Goal: Task Accomplishment & Management: Use online tool/utility

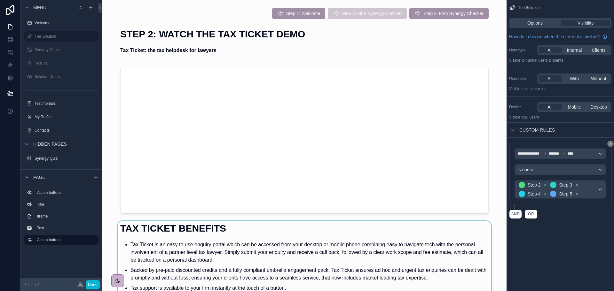
scroll to position [128, 0]
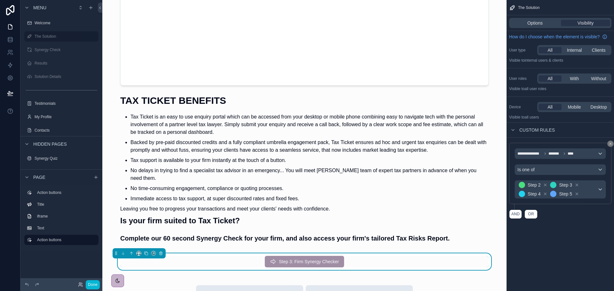
click at [315, 256] on div "Step 3: Firm Synergy Checker" at bounding box center [304, 262] width 79 height 12
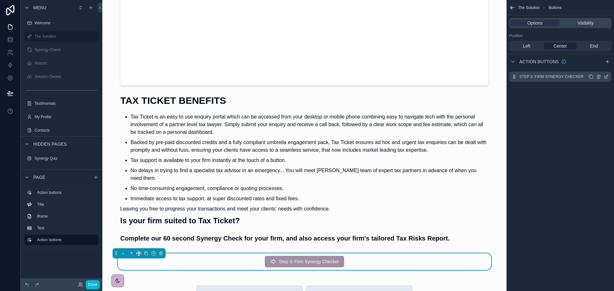
click at [591, 76] on icon "scrollable content" at bounding box center [591, 77] width 3 height 3
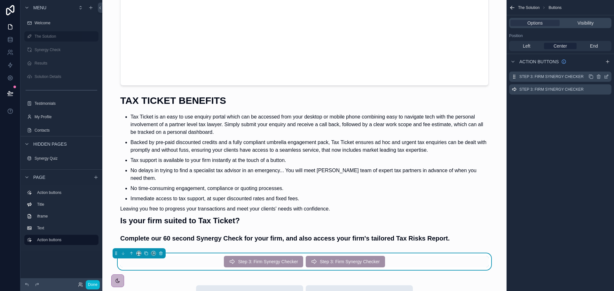
click at [606, 77] on icon "scrollable content" at bounding box center [607, 76] width 3 height 3
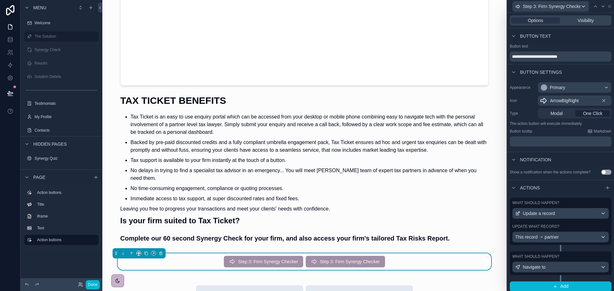
scroll to position [3, 0]
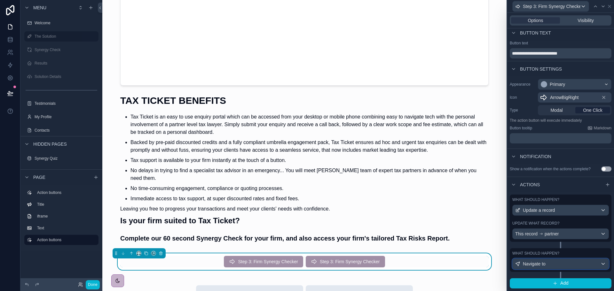
click at [558, 263] on div "Navigate to" at bounding box center [561, 264] width 96 height 10
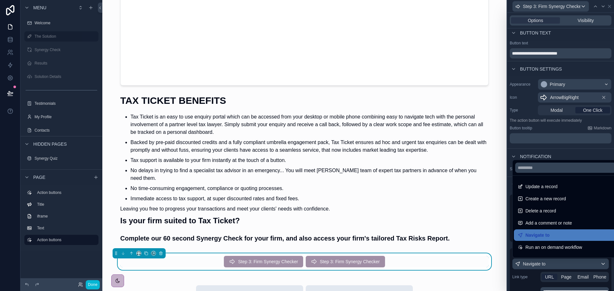
click at [558, 263] on div at bounding box center [560, 145] width 107 height 291
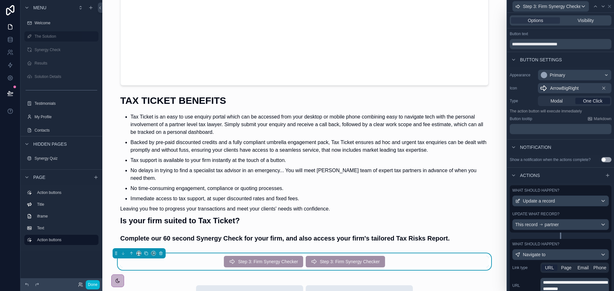
scroll to position [0, 0]
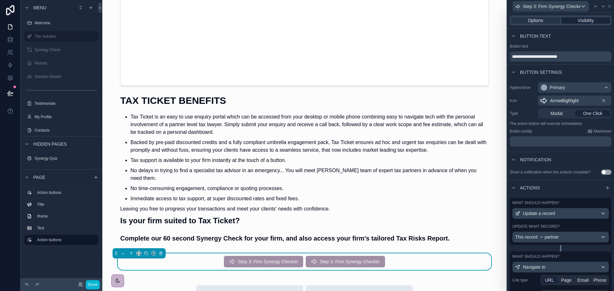
click at [582, 19] on span "Visibility" at bounding box center [586, 20] width 16 height 6
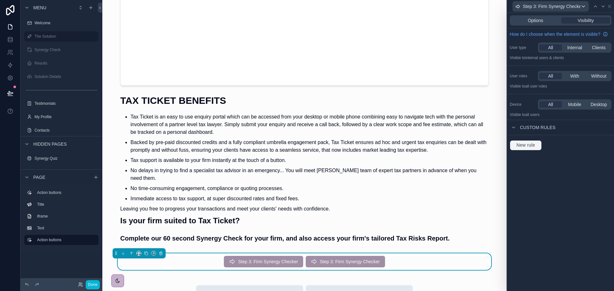
click at [531, 144] on span "New rule" at bounding box center [526, 146] width 24 height 6
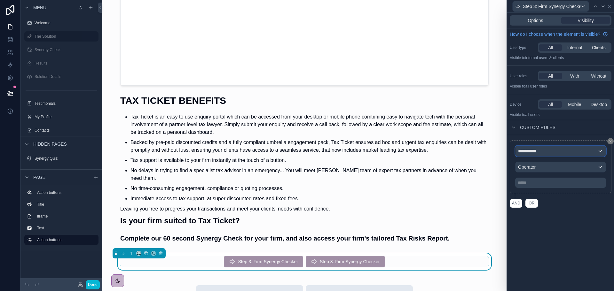
click at [544, 152] on div "**********" at bounding box center [561, 151] width 90 height 10
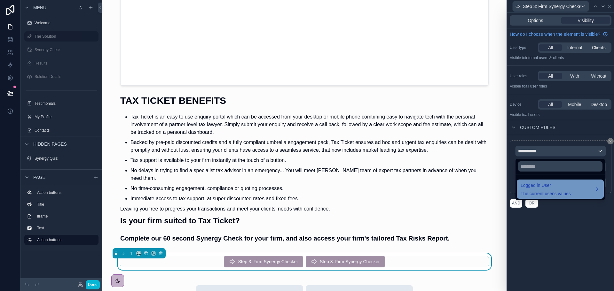
click at [534, 190] on div "Logged in User The current user's values" at bounding box center [546, 189] width 50 height 15
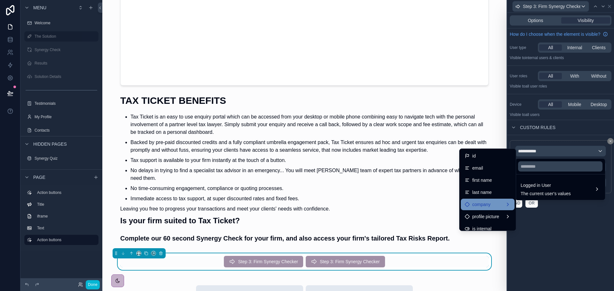
scroll to position [127, 0]
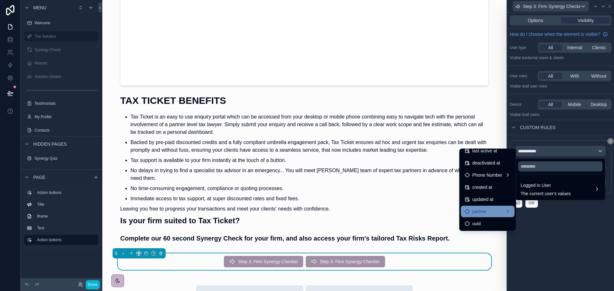
click at [477, 212] on span "partner" at bounding box center [479, 212] width 14 height 8
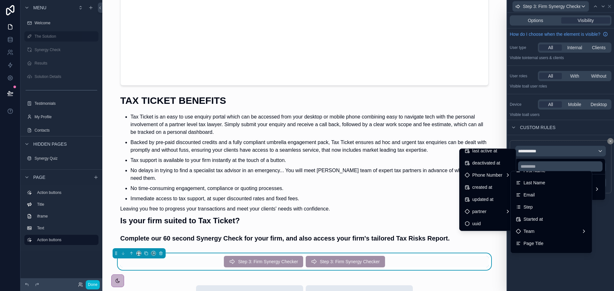
scroll to position [0, 0]
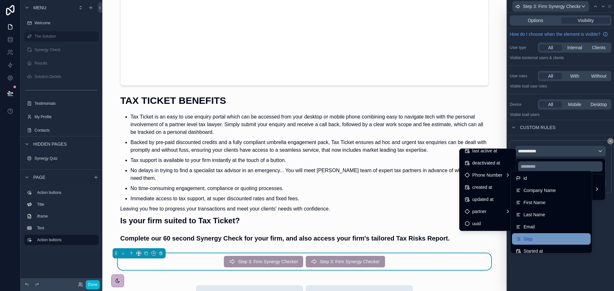
click at [539, 236] on div "Step" at bounding box center [551, 239] width 71 height 8
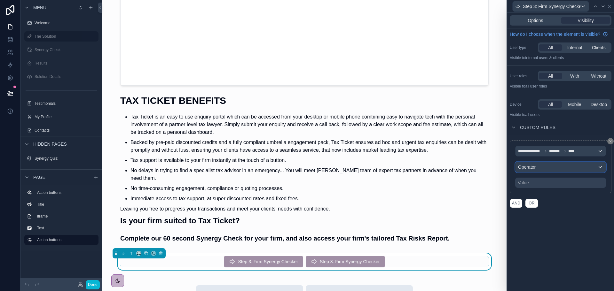
click at [539, 168] on div "Operator" at bounding box center [561, 167] width 90 height 10
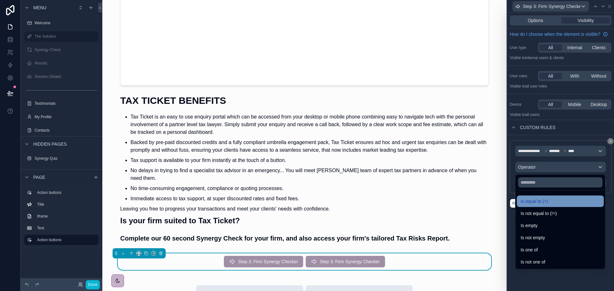
click at [539, 204] on span "Is equal to (=)" at bounding box center [535, 202] width 28 height 8
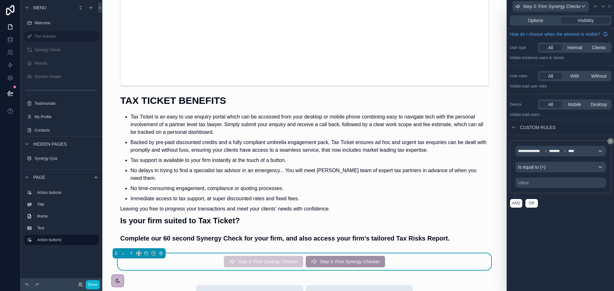
click at [544, 183] on div "Value" at bounding box center [560, 183] width 91 height 10
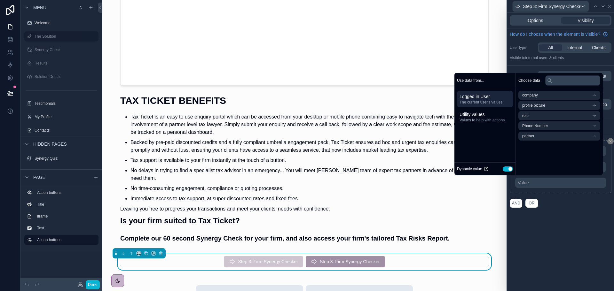
click at [503, 168] on button "Use setting" at bounding box center [508, 169] width 10 height 5
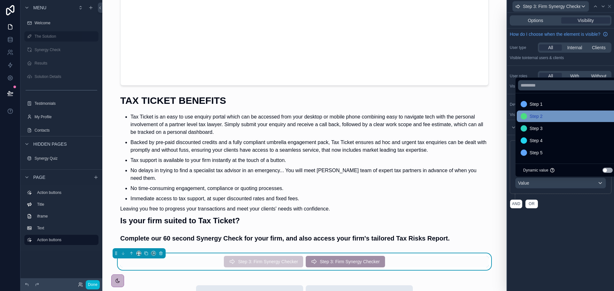
click at [534, 114] on span "Step 2" at bounding box center [536, 117] width 13 height 8
click at [549, 222] on div "**********" at bounding box center [560, 152] width 107 height 279
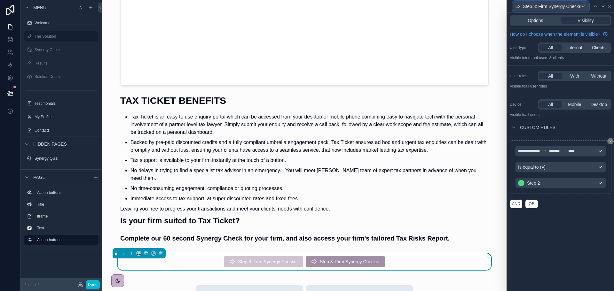
click at [581, 6] on div "Step 3: Firm Synergy Checker" at bounding box center [551, 6] width 76 height 10
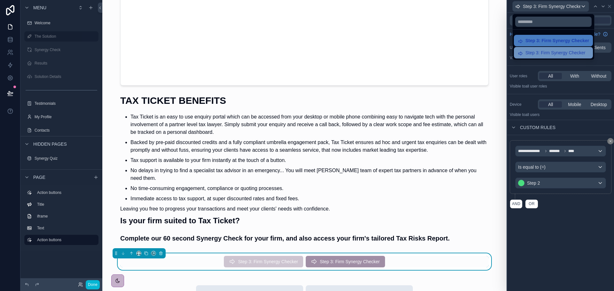
click at [551, 53] on span "Step 3: Firm Synergy Checker" at bounding box center [556, 53] width 60 height 8
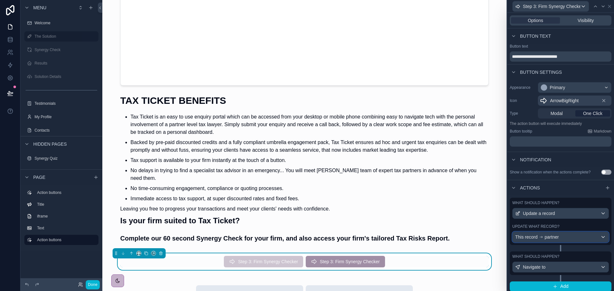
click at [569, 236] on div "This record partner" at bounding box center [561, 237] width 96 height 10
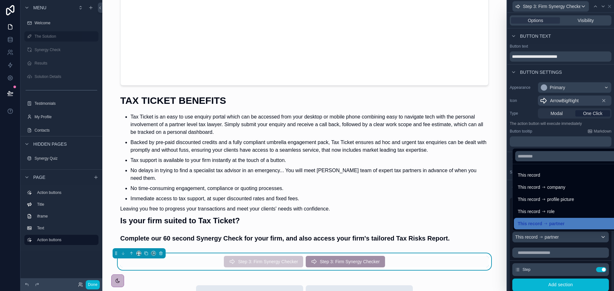
click at [569, 236] on div at bounding box center [560, 145] width 107 height 291
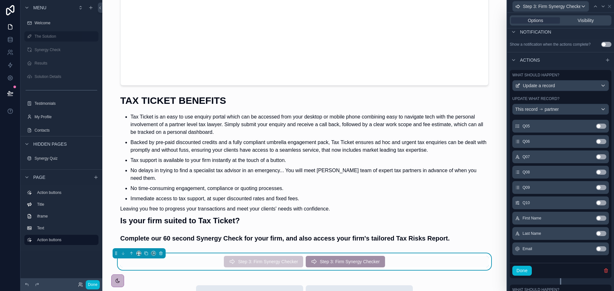
scroll to position [164, 0]
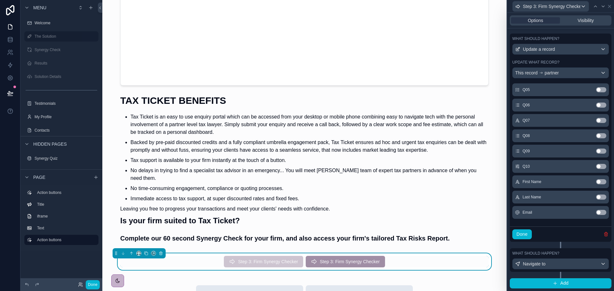
click at [606, 233] on icon "button" at bounding box center [606, 233] width 1 height 1
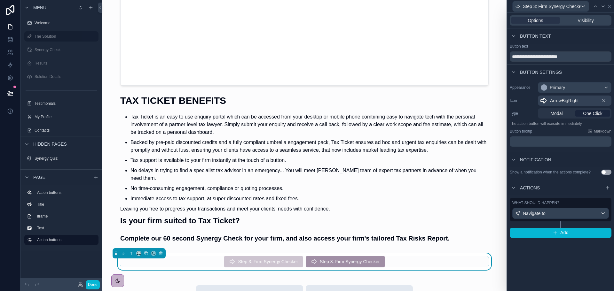
scroll to position [0, 0]
click at [555, 213] on div "Navigate to" at bounding box center [561, 214] width 96 height 10
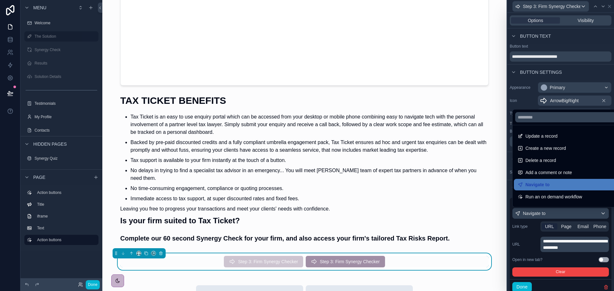
click at [564, 226] on div at bounding box center [560, 145] width 107 height 291
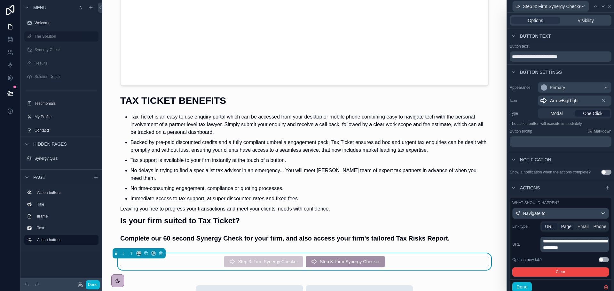
click at [564, 226] on span "Page" at bounding box center [566, 227] width 11 height 6
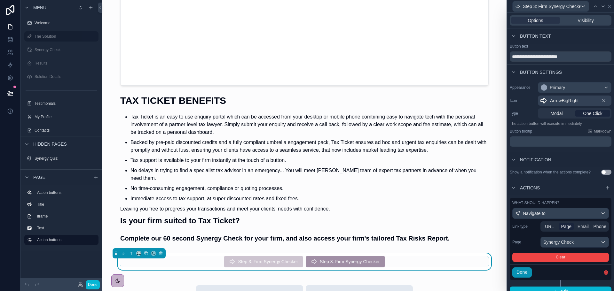
click at [527, 274] on button "Done" at bounding box center [522, 273] width 20 height 10
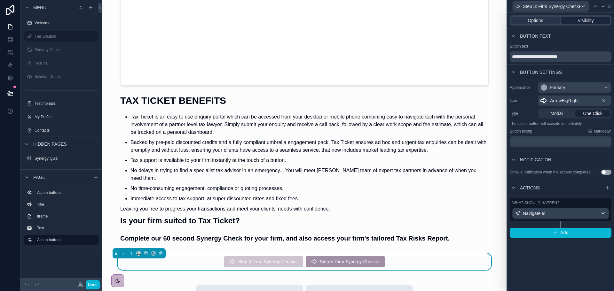
click at [584, 22] on span "Visibility" at bounding box center [586, 20] width 16 height 6
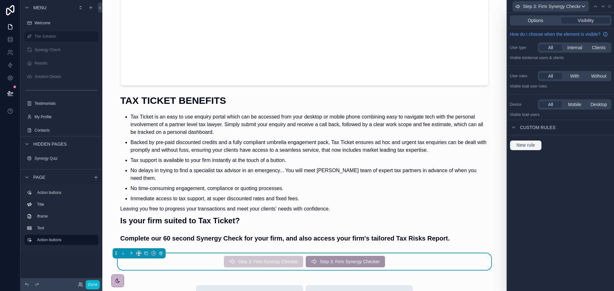
click at [524, 150] on button "New rule" at bounding box center [526, 145] width 32 height 10
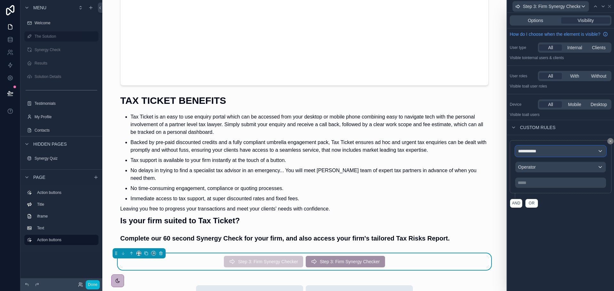
click at [541, 149] on div "**********" at bounding box center [561, 151] width 90 height 10
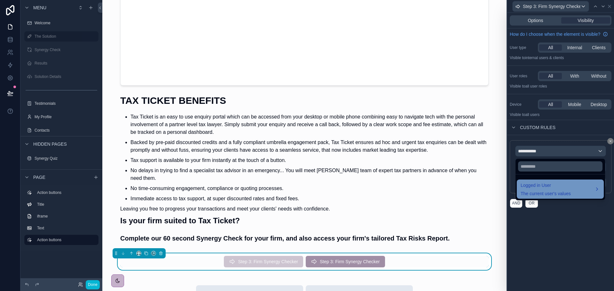
click at [537, 184] on span "Logged in User" at bounding box center [546, 186] width 50 height 8
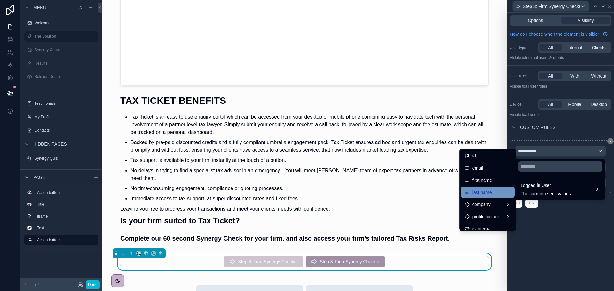
scroll to position [127, 0]
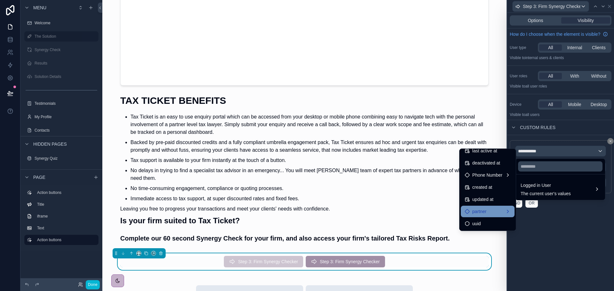
click at [480, 211] on span "partner" at bounding box center [479, 212] width 14 height 8
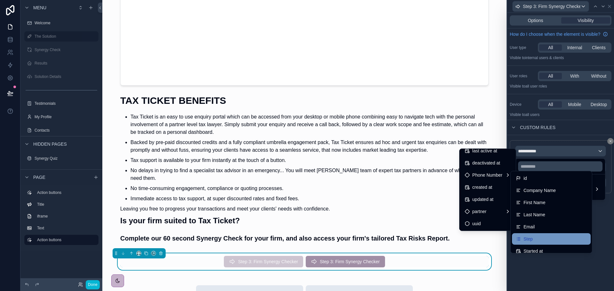
click at [536, 235] on div "Step" at bounding box center [551, 239] width 71 height 8
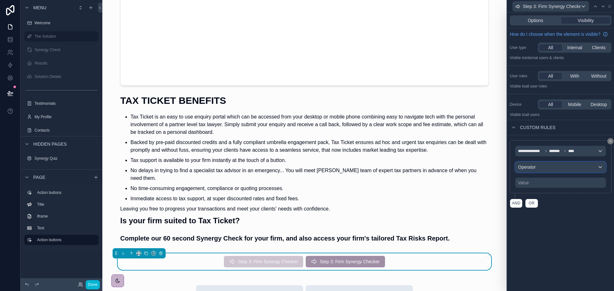
click at [537, 168] on div "Operator" at bounding box center [561, 167] width 90 height 10
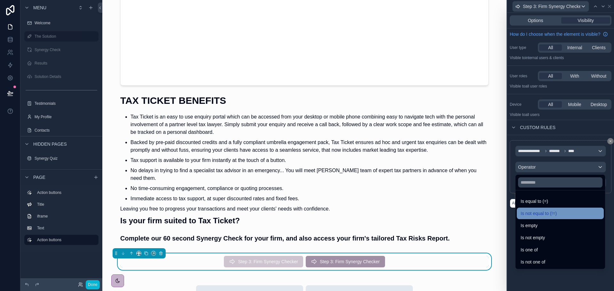
click at [539, 212] on span "Is not equal to (!=)" at bounding box center [539, 214] width 36 height 8
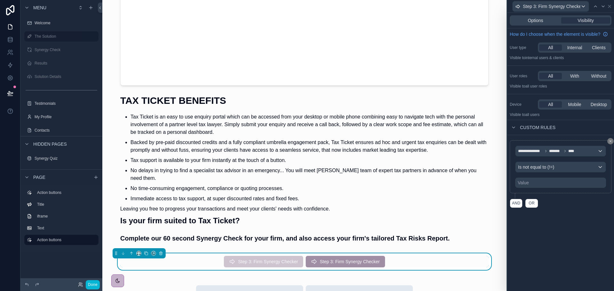
click at [540, 185] on div "Value" at bounding box center [560, 183] width 91 height 10
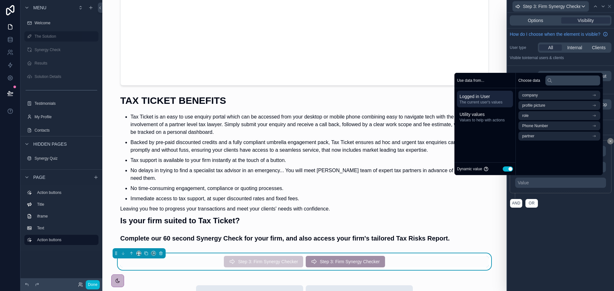
click at [504, 168] on button "Use setting" at bounding box center [508, 169] width 10 height 5
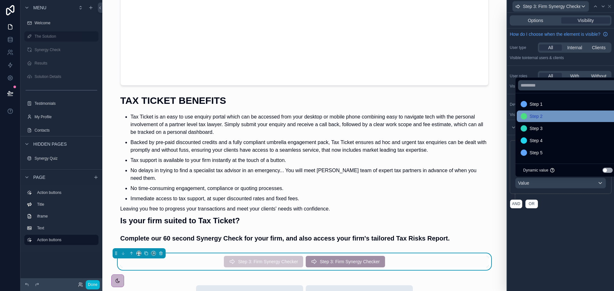
click at [537, 119] on span "Step 2" at bounding box center [536, 117] width 13 height 8
click at [538, 224] on div "**********" at bounding box center [560, 152] width 107 height 279
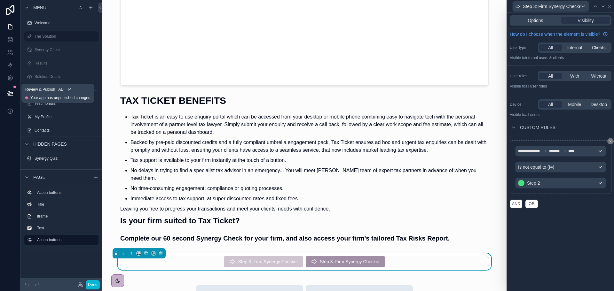
click at [11, 94] on icon at bounding box center [9, 92] width 5 height 3
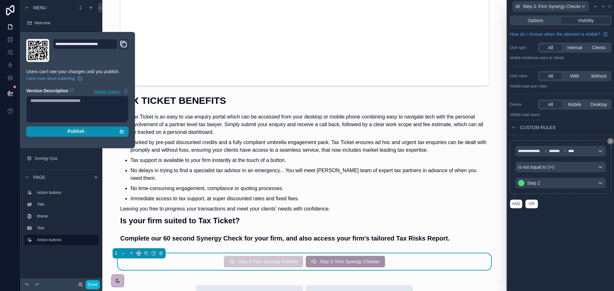
click at [74, 130] on span "Publish" at bounding box center [75, 132] width 17 height 6
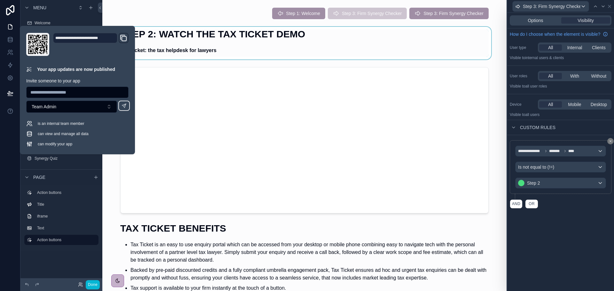
click at [244, 53] on div "scrollable content" at bounding box center [304, 43] width 394 height 33
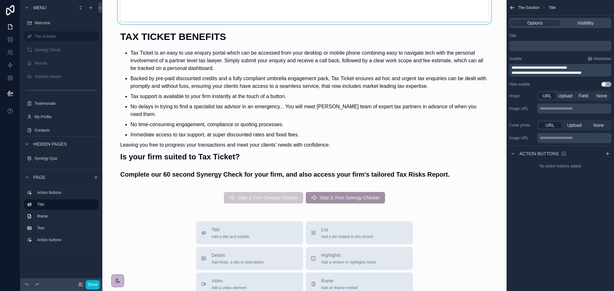
scroll to position [224, 0]
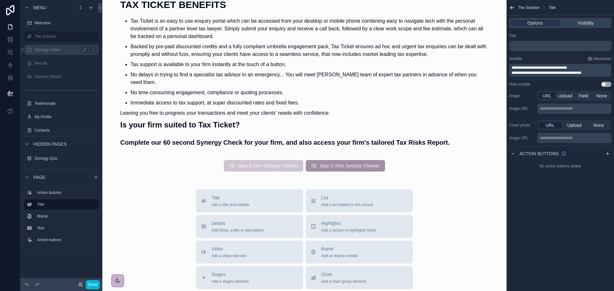
click at [46, 51] on label "Synergy Check" at bounding box center [60, 49] width 51 height 5
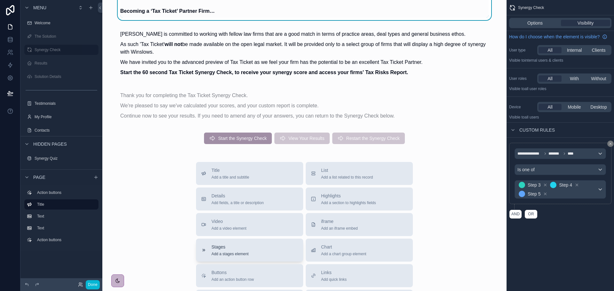
scroll to position [7, 0]
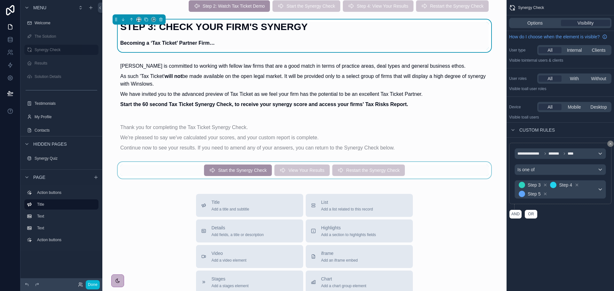
click at [293, 168] on div "scrollable content" at bounding box center [304, 170] width 394 height 17
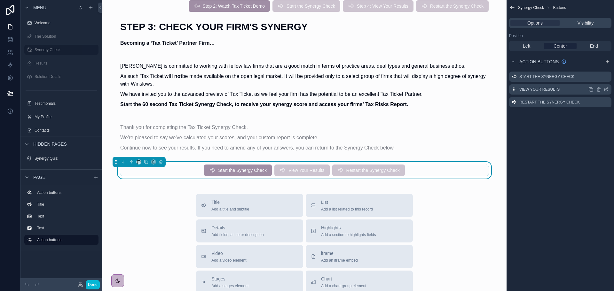
click at [607, 91] on icon "scrollable content" at bounding box center [606, 90] width 3 height 3
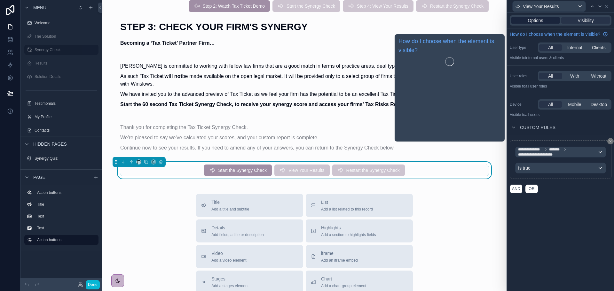
click at [534, 20] on span "Options" at bounding box center [535, 20] width 15 height 6
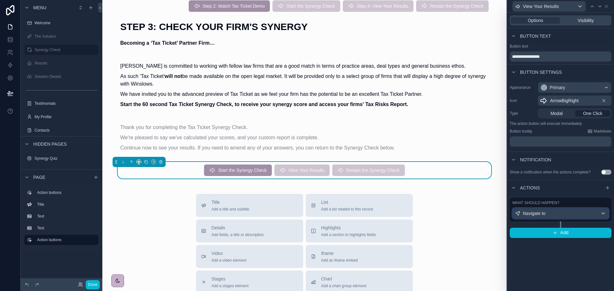
click at [540, 210] on span "Navigate to" at bounding box center [534, 213] width 23 height 6
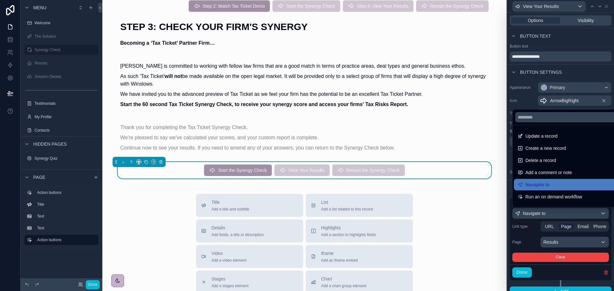
click at [538, 214] on div at bounding box center [560, 145] width 107 height 291
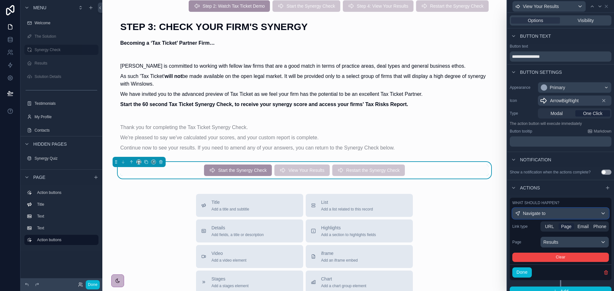
click at [538, 214] on span "Navigate to" at bounding box center [534, 213] width 23 height 6
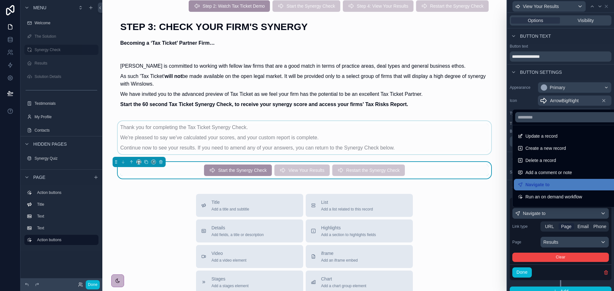
click at [448, 144] on div "scrollable content" at bounding box center [304, 138] width 394 height 38
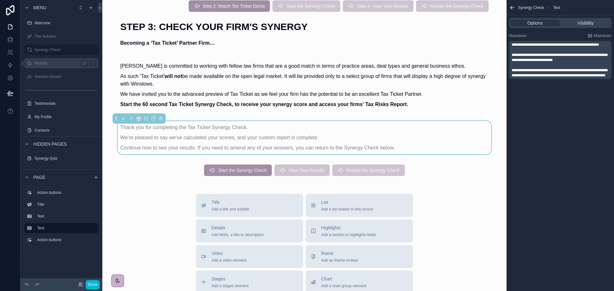
click at [49, 61] on label "Results" at bounding box center [60, 63] width 51 height 5
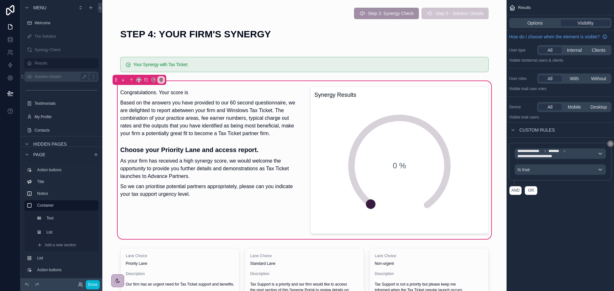
click at [55, 76] on label "Solution Details" at bounding box center [60, 76] width 51 height 5
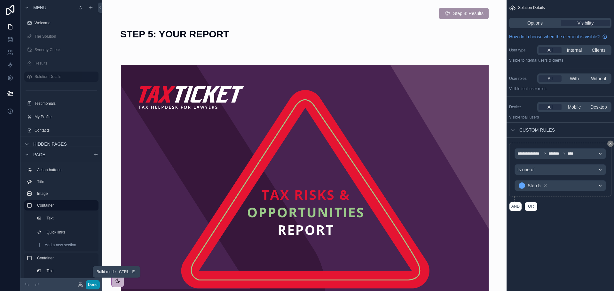
click at [91, 285] on button "Done" at bounding box center [93, 285] width 14 height 9
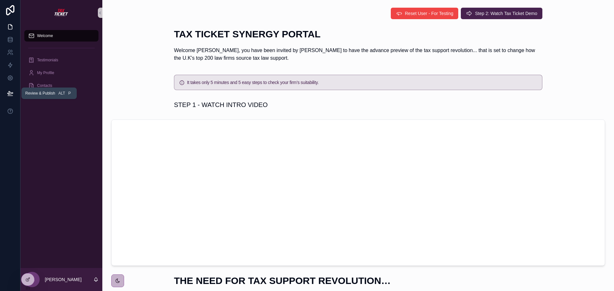
click at [13, 93] on icon at bounding box center [10, 93] width 6 height 6
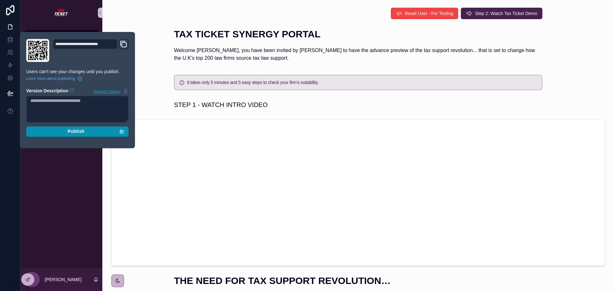
click at [66, 133] on div "Publish" at bounding box center [77, 132] width 94 height 6
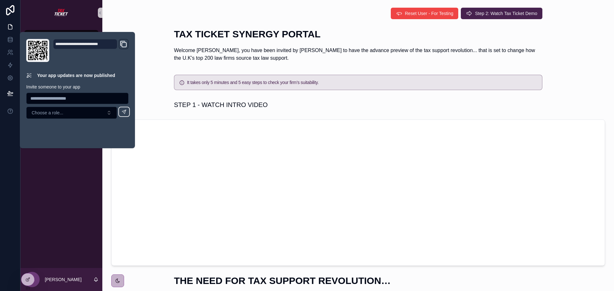
click at [80, 170] on div "Welcome Testimonials My Profile Contacts" at bounding box center [61, 147] width 82 height 243
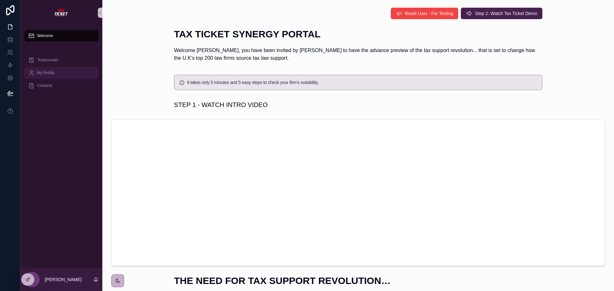
click at [51, 71] on span "My Profile" at bounding box center [45, 72] width 17 height 5
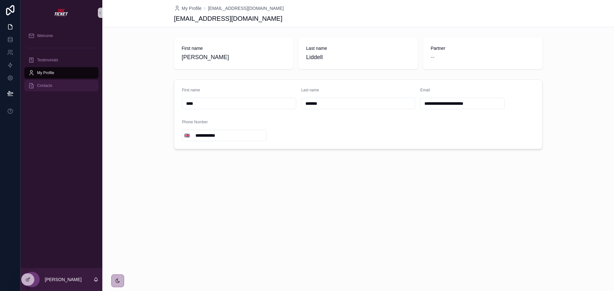
click at [50, 84] on span "Contacts" at bounding box center [44, 85] width 15 height 5
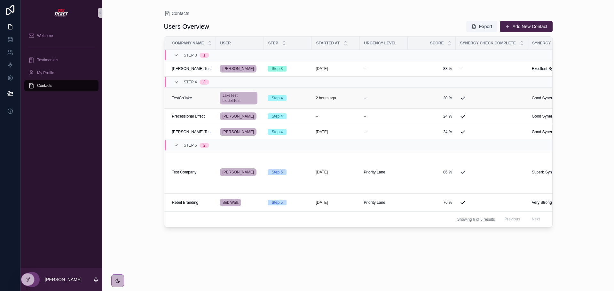
click at [183, 101] on span "TestCoJake" at bounding box center [182, 98] width 20 height 5
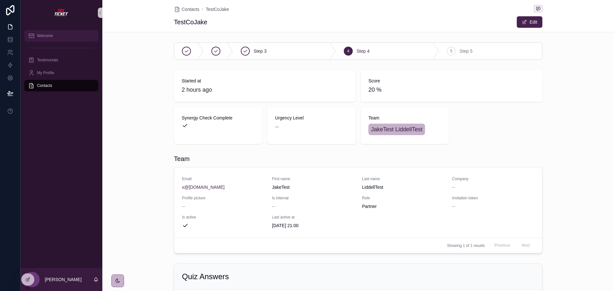
click at [51, 32] on div "Welcome" at bounding box center [61, 36] width 67 height 10
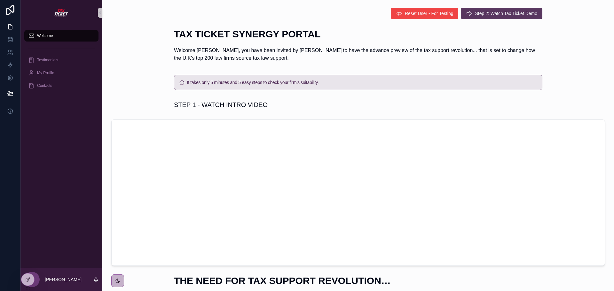
click at [485, 12] on span "Step 2: Watch Tax Ticket Demo" at bounding box center [506, 13] width 62 height 6
click at [26, 278] on icon at bounding box center [27, 279] width 5 height 5
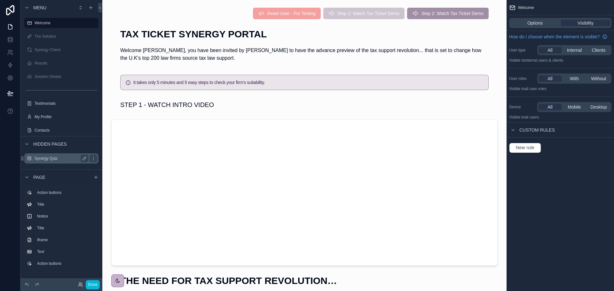
click at [51, 160] on label "Synergy Quiz" at bounding box center [60, 158] width 51 height 5
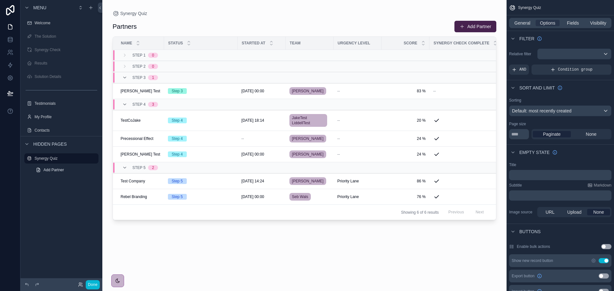
click at [204, 93] on div "scrollable content" at bounding box center [304, 142] width 404 height 284
click at [204, 93] on div "Step 3" at bounding box center [201, 91] width 66 height 6
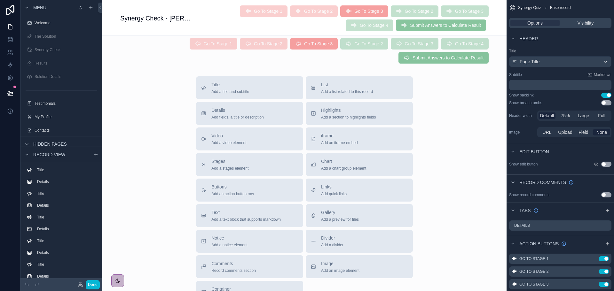
scroll to position [872, 0]
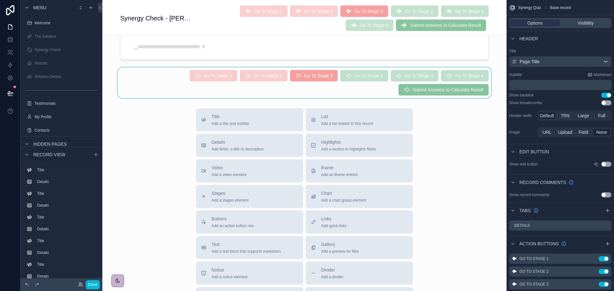
click at [454, 88] on div "scrollable content" at bounding box center [304, 82] width 404 height 31
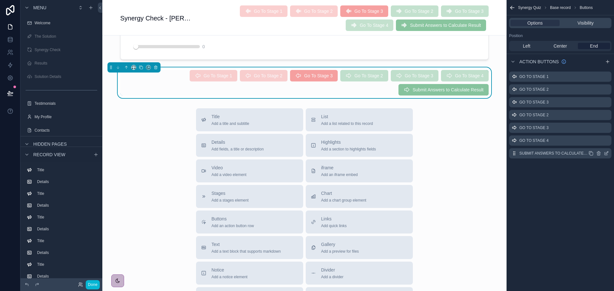
click at [606, 153] on icon "scrollable content" at bounding box center [606, 153] width 5 height 5
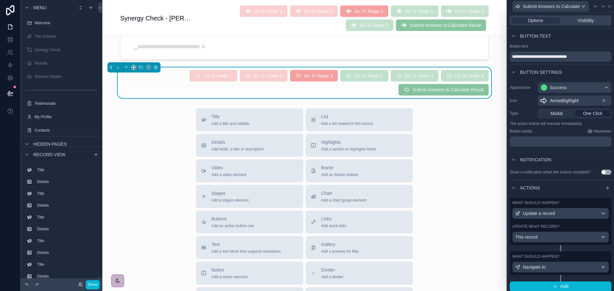
scroll to position [3, 0]
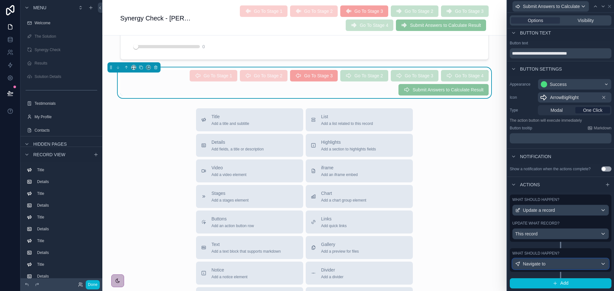
click at [548, 265] on div "Navigate to" at bounding box center [561, 264] width 96 height 10
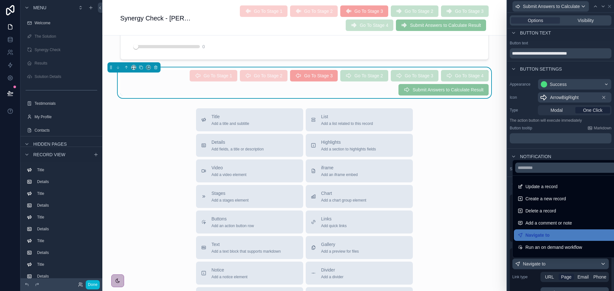
click at [550, 262] on div at bounding box center [560, 145] width 107 height 291
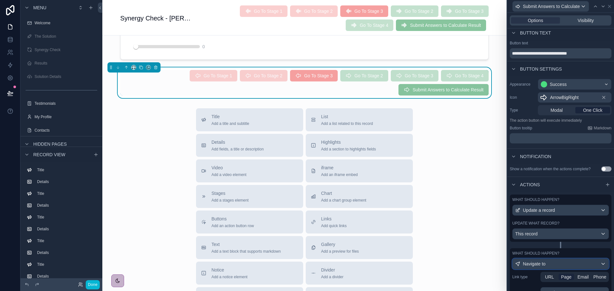
click at [550, 262] on div "Navigate to" at bounding box center [561, 264] width 96 height 10
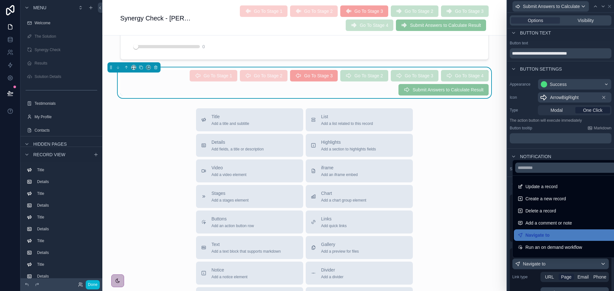
click at [550, 262] on div at bounding box center [560, 145] width 107 height 291
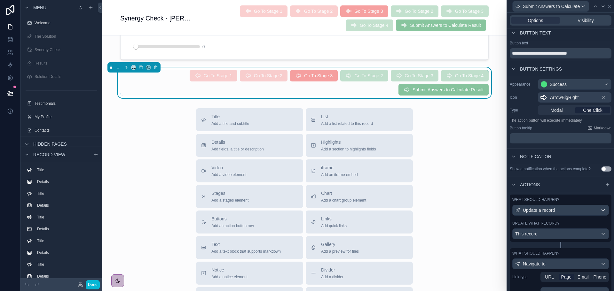
scroll to position [62, 0]
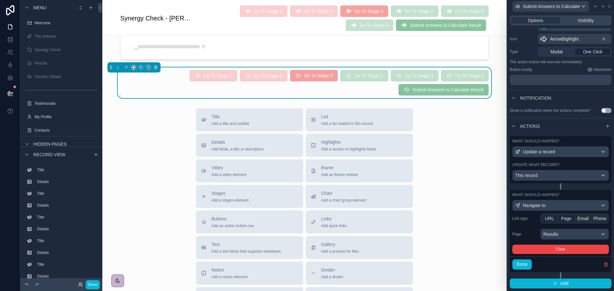
click at [549, 220] on span "URL" at bounding box center [549, 219] width 9 height 6
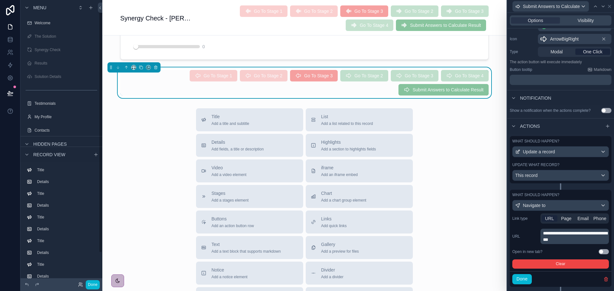
scroll to position [11, 0]
click at [521, 277] on button "Done" at bounding box center [522, 279] width 20 height 10
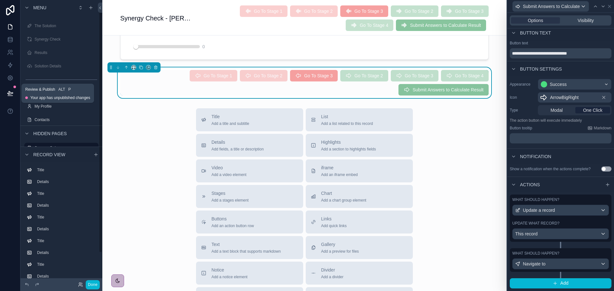
click at [10, 95] on icon at bounding box center [10, 93] width 6 height 6
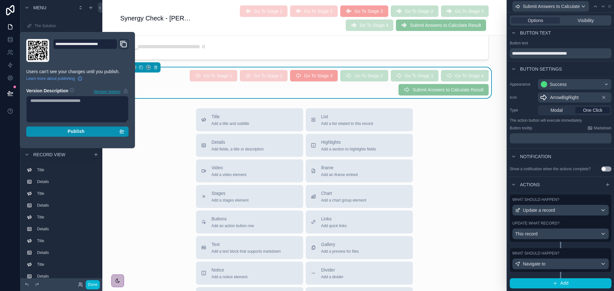
click at [67, 133] on div "Publish" at bounding box center [77, 132] width 94 height 6
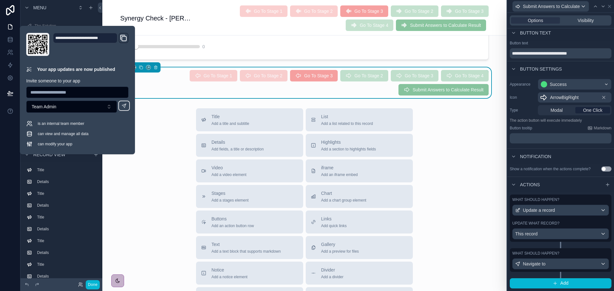
click at [447, 27] on span "Submit Answers to Calculate Result" at bounding box center [441, 25] width 90 height 5
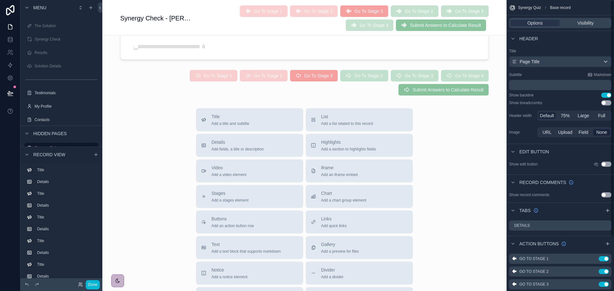
scroll to position [65, 0]
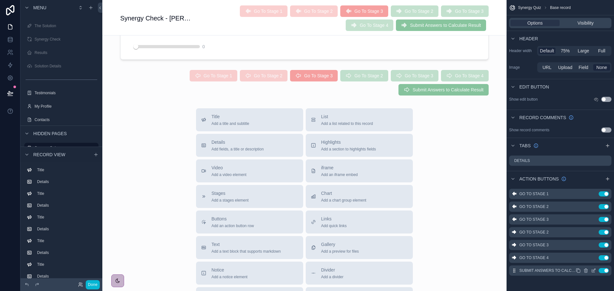
click at [593, 269] on icon "scrollable content" at bounding box center [593, 270] width 5 height 5
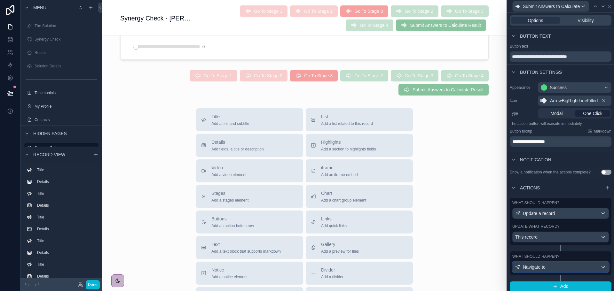
click at [553, 265] on div "Navigate to" at bounding box center [561, 267] width 96 height 10
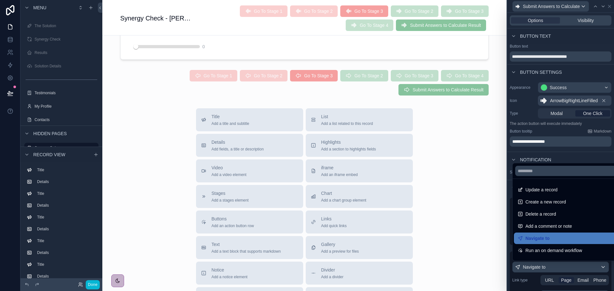
click at [553, 265] on div at bounding box center [560, 145] width 107 height 291
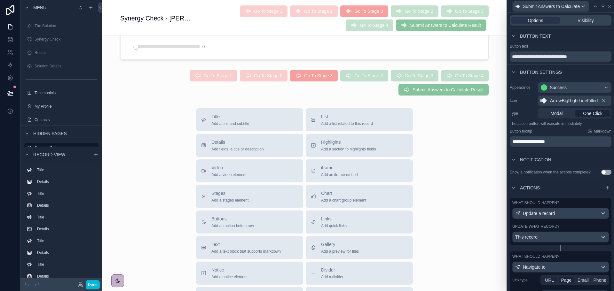
click at [550, 279] on span "URL" at bounding box center [549, 280] width 9 height 6
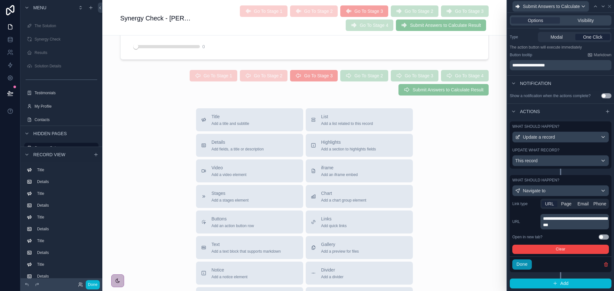
click at [524, 265] on button "Done" at bounding box center [522, 265] width 20 height 10
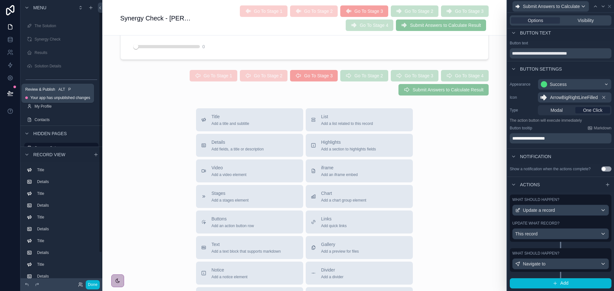
click at [12, 92] on icon at bounding box center [10, 93] width 6 height 6
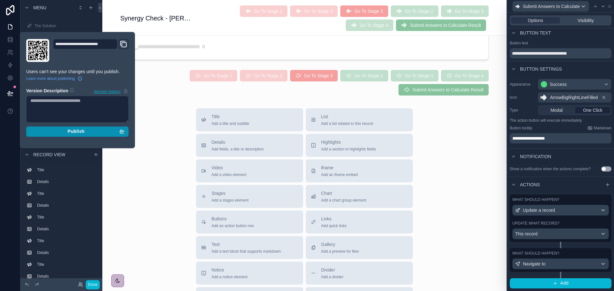
click at [65, 132] on div "Publish" at bounding box center [77, 132] width 94 height 6
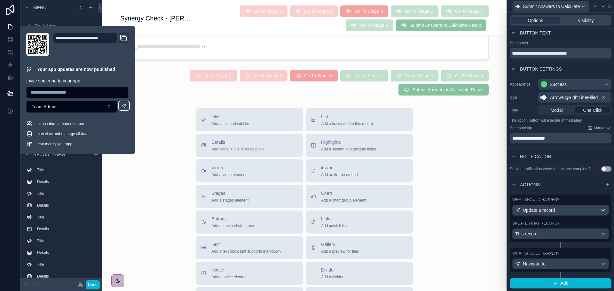
click at [150, 124] on div "Title Add a title and subtitle List Add a list related to this record Details A…" at bounding box center [304, 222] width 404 height 228
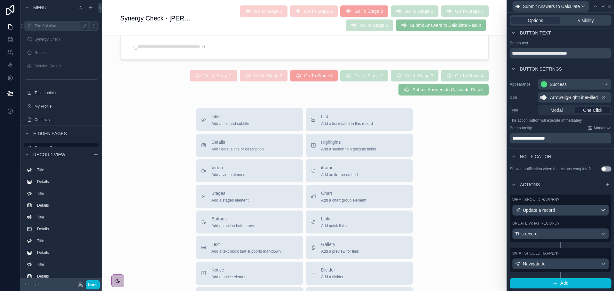
click at [51, 24] on label "The Solution" at bounding box center [60, 25] width 51 height 5
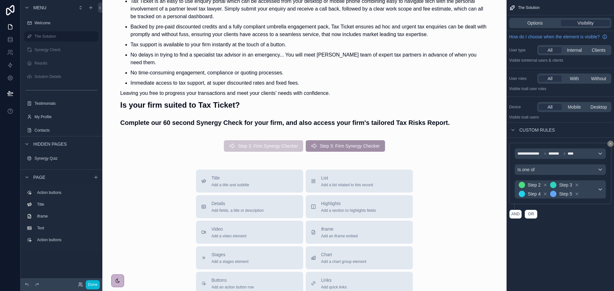
scroll to position [276, 0]
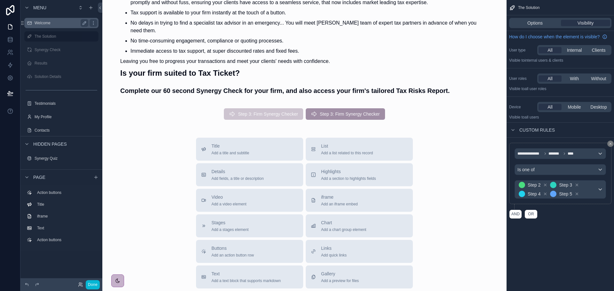
click at [42, 22] on label "Welcome" at bounding box center [60, 22] width 51 height 5
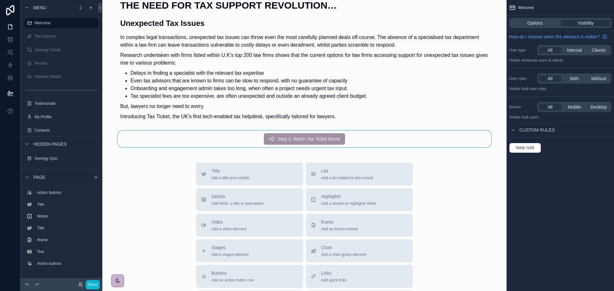
click at [308, 140] on div "scrollable content" at bounding box center [304, 139] width 394 height 17
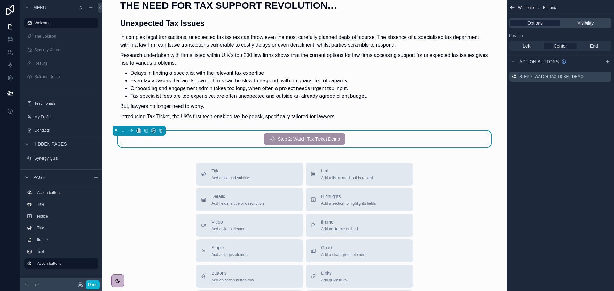
click at [552, 24] on div "Options" at bounding box center [535, 23] width 49 height 6
click at [606, 77] on icon "scrollable content" at bounding box center [607, 76] width 3 height 3
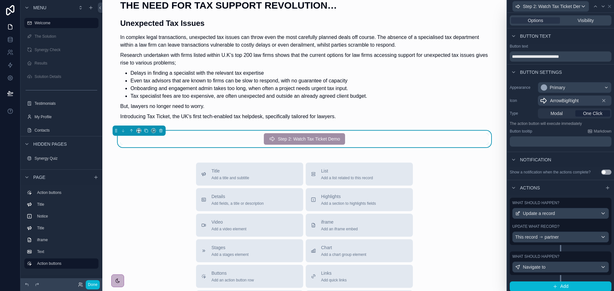
scroll to position [3, 0]
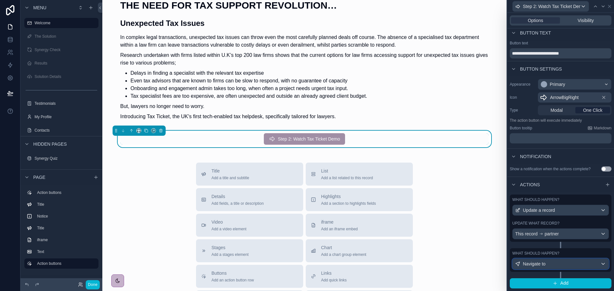
click at [563, 265] on div "Navigate to" at bounding box center [561, 264] width 96 height 10
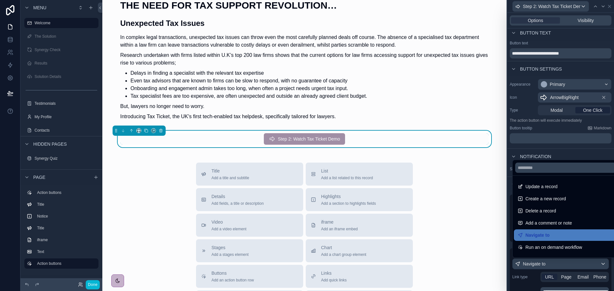
click at [585, 20] on div at bounding box center [560, 145] width 107 height 291
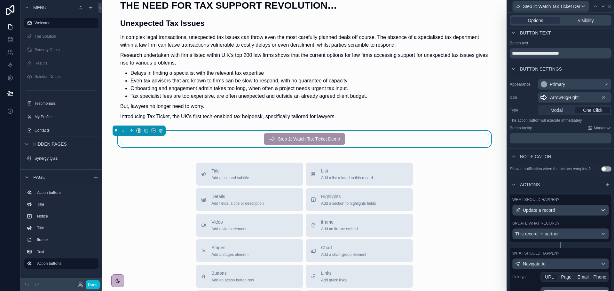
click at [585, 20] on span "Visibility" at bounding box center [586, 20] width 16 height 6
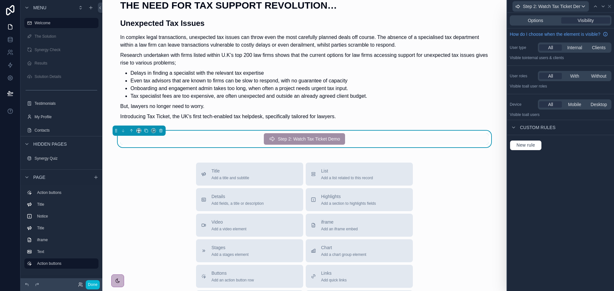
scroll to position [0, 0]
click at [532, 144] on span "New rule" at bounding box center [526, 146] width 24 height 6
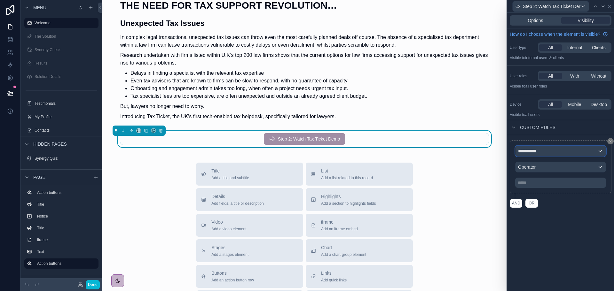
click at [539, 152] on span "**********" at bounding box center [528, 151] width 21 height 6
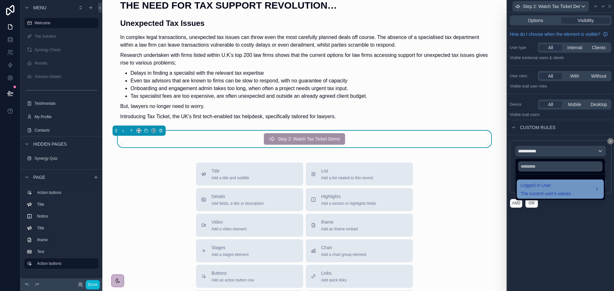
click at [536, 189] on span "Logged in User" at bounding box center [546, 186] width 50 height 8
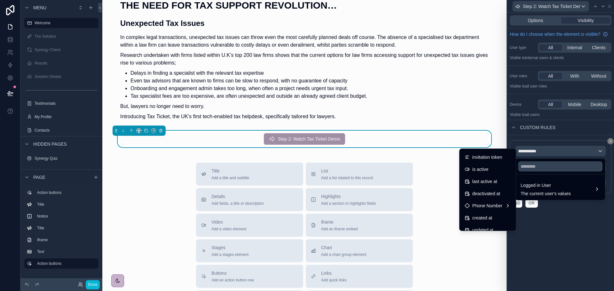
scroll to position [127, 0]
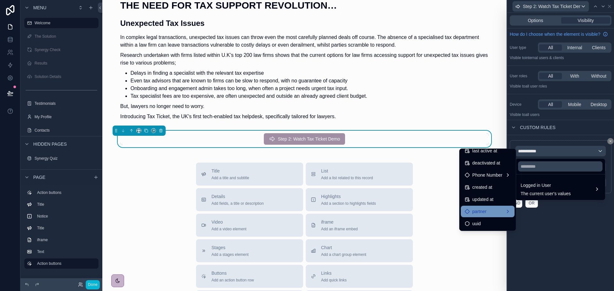
click at [475, 214] on span "partner" at bounding box center [479, 212] width 14 height 8
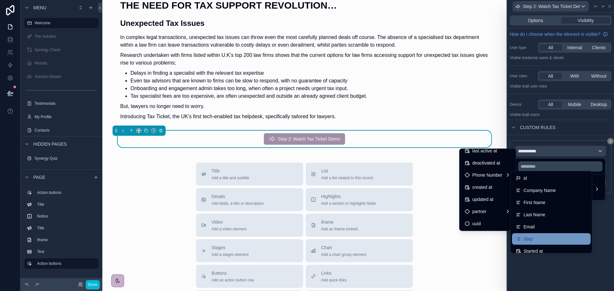
click at [532, 236] on span "Step" at bounding box center [528, 239] width 9 height 8
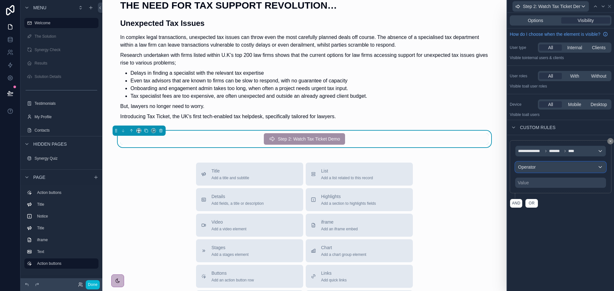
click at [535, 165] on span "Operator" at bounding box center [527, 167] width 18 height 5
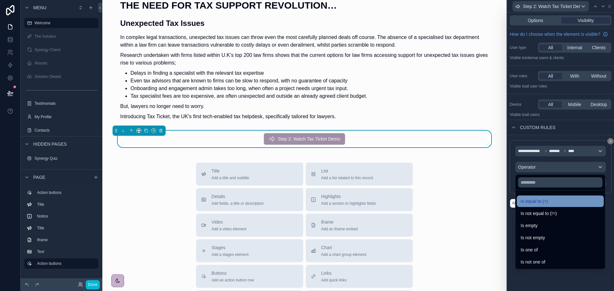
click at [536, 199] on span "Is equal to (=)" at bounding box center [535, 202] width 28 height 8
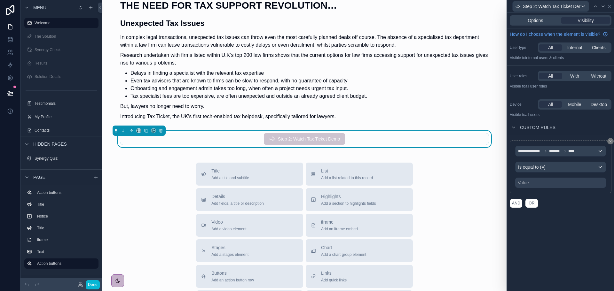
click at [547, 181] on div "Value" at bounding box center [560, 183] width 91 height 10
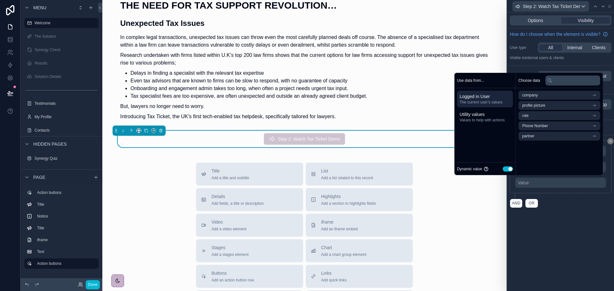
click at [504, 169] on button "Use setting" at bounding box center [508, 169] width 10 height 5
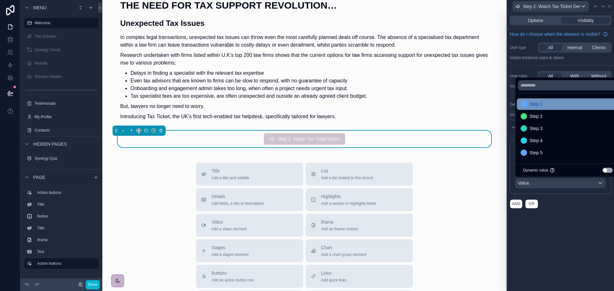
click at [540, 104] on span "Step 1" at bounding box center [536, 104] width 13 height 8
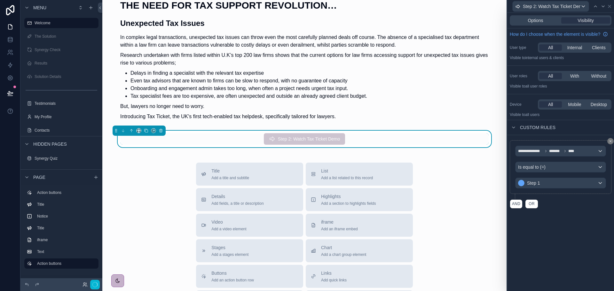
click at [550, 238] on div "**********" at bounding box center [560, 152] width 107 height 279
click at [609, 6] on icon at bounding box center [609, 6] width 5 height 5
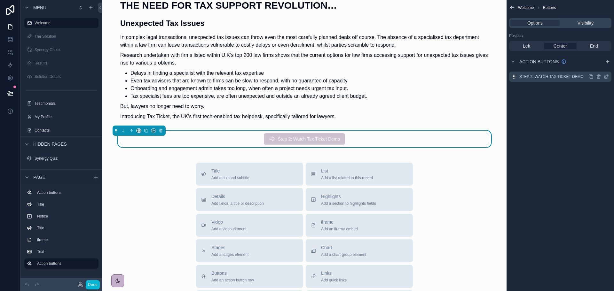
click at [591, 76] on icon "scrollable content" at bounding box center [591, 77] width 3 height 3
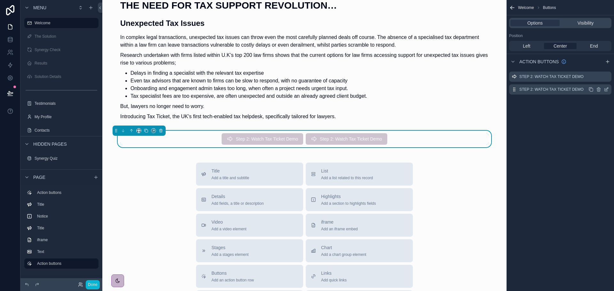
click at [606, 90] on icon "scrollable content" at bounding box center [607, 89] width 3 height 3
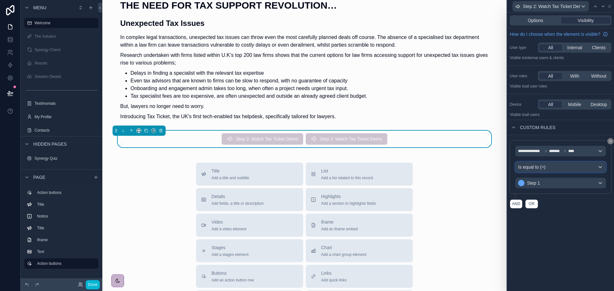
click at [535, 169] on span "Is equal to (=)" at bounding box center [532, 167] width 28 height 6
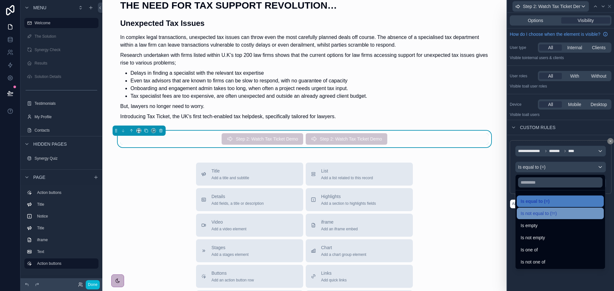
click at [532, 212] on span "Is not equal to (!=)" at bounding box center [539, 214] width 36 height 8
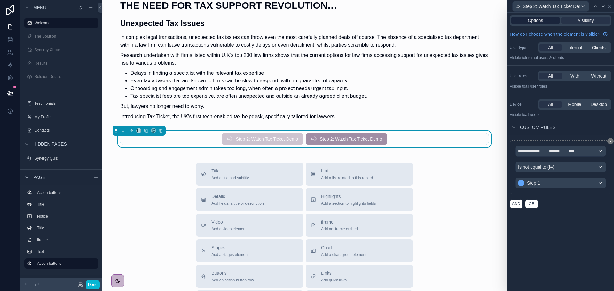
click at [542, 19] on span "Options" at bounding box center [535, 20] width 15 height 6
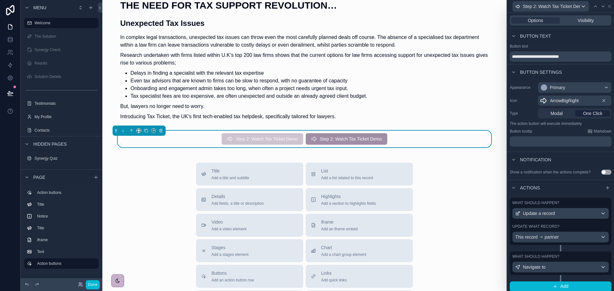
scroll to position [3, 0]
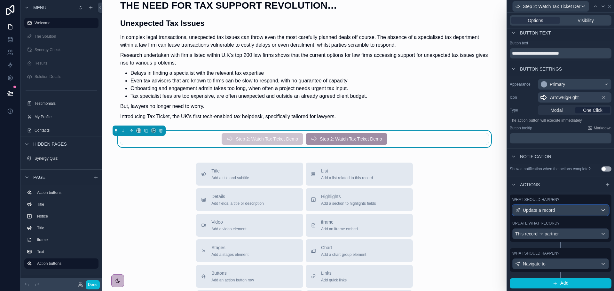
click at [573, 208] on div "Update a record" at bounding box center [561, 210] width 96 height 10
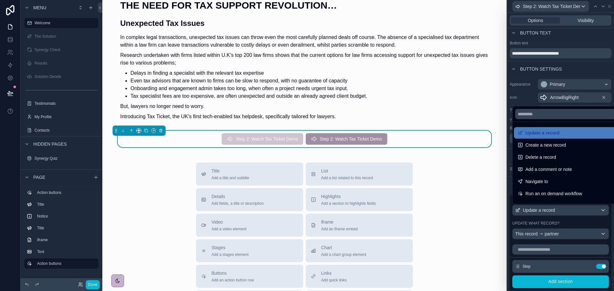
click at [573, 208] on div at bounding box center [560, 145] width 107 height 291
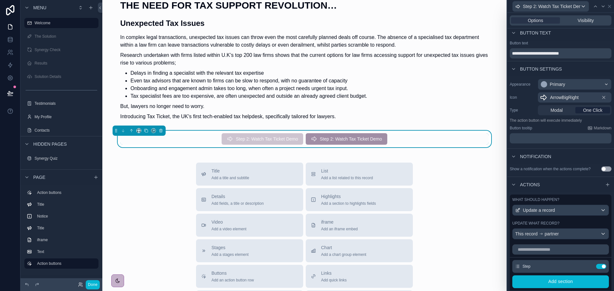
scroll to position [164, 0]
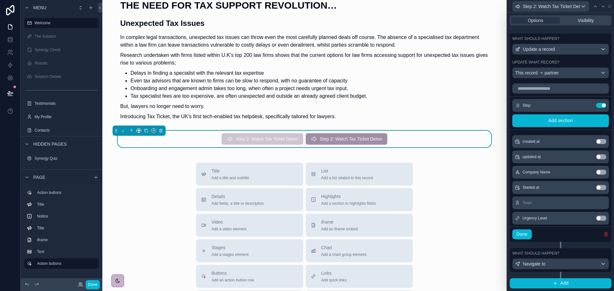
click at [604, 234] on icon "button" at bounding box center [606, 234] width 5 height 5
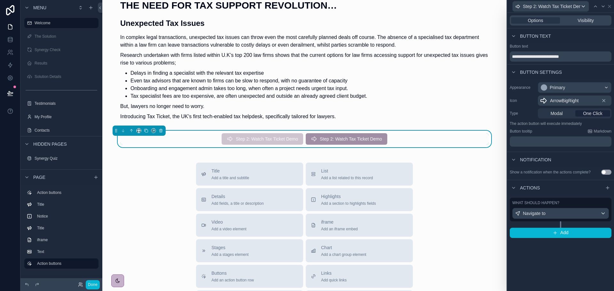
scroll to position [0, 0]
click at [555, 215] on div "Navigate to" at bounding box center [561, 214] width 96 height 10
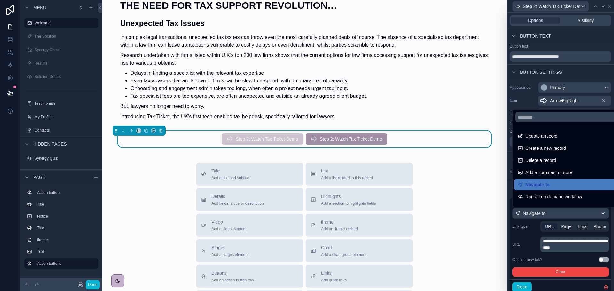
click at [565, 223] on div at bounding box center [560, 145] width 107 height 291
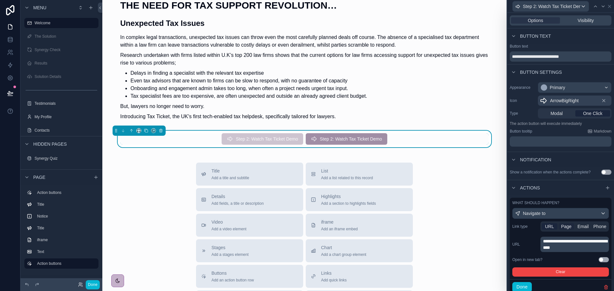
click at [565, 227] on span "Page" at bounding box center [566, 227] width 11 height 6
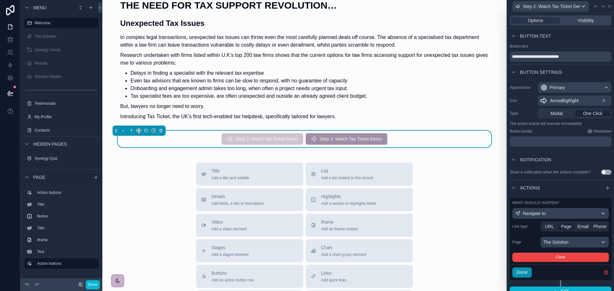
click at [525, 273] on button "Done" at bounding box center [522, 273] width 20 height 10
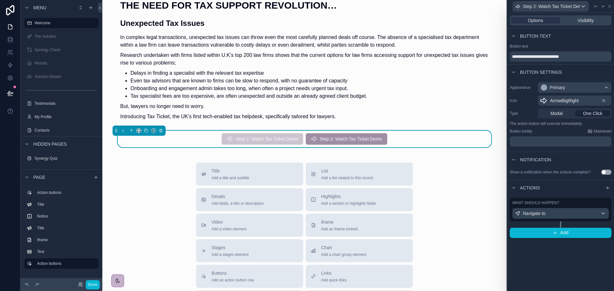
click at [534, 260] on div "**********" at bounding box center [560, 152] width 107 height 279
click at [11, 93] on icon at bounding box center [9, 92] width 5 height 3
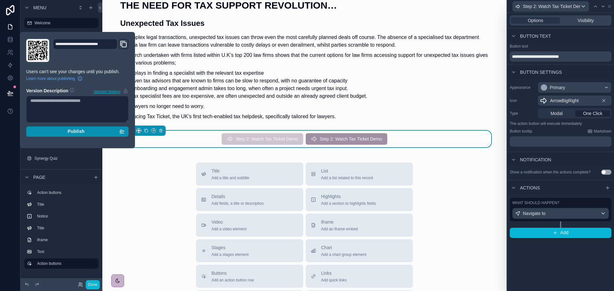
click at [49, 132] on div "Publish" at bounding box center [77, 132] width 94 height 6
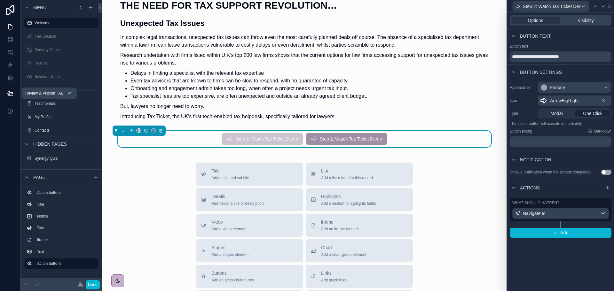
click at [12, 95] on icon at bounding box center [10, 93] width 6 height 6
click at [161, 176] on div "Title Add a title and subtitle List Add a list related to this record Details A…" at bounding box center [304, 277] width 394 height 228
click at [7, 91] on icon at bounding box center [10, 93] width 6 height 6
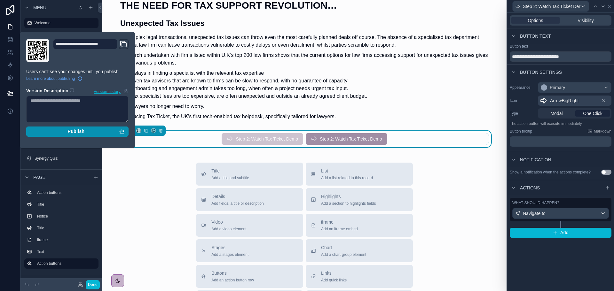
click at [66, 131] on div "Publish" at bounding box center [77, 132] width 94 height 6
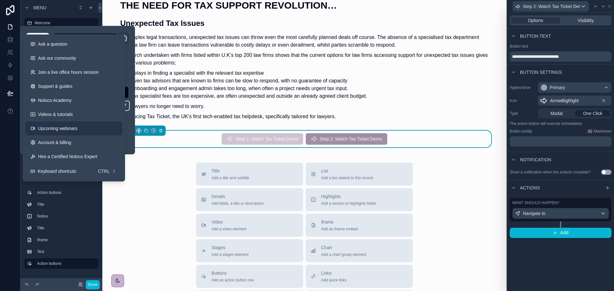
click at [46, 129] on span "Upcoming webinars" at bounding box center [57, 128] width 39 height 6
